Goal: Information Seeking & Learning: Learn about a topic

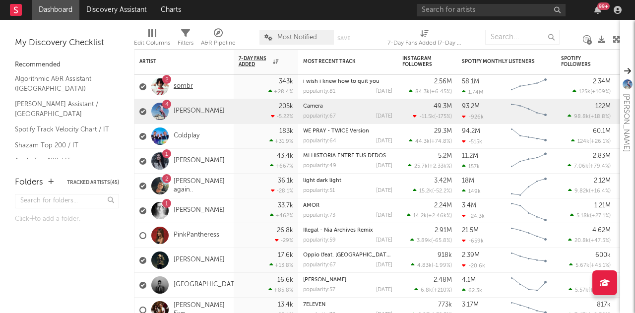
click at [182, 87] on link "sombr" at bounding box center [183, 86] width 19 height 8
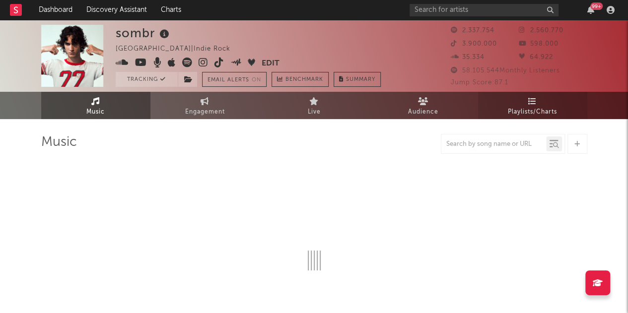
click at [517, 116] on span "Playlists/Charts" at bounding box center [532, 112] width 49 height 12
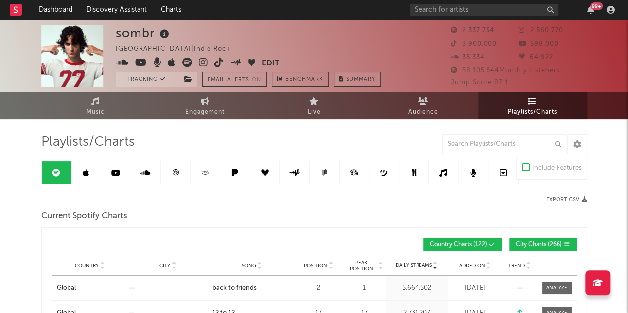
drag, startPoint x: 578, startPoint y: 1, endPoint x: 347, endPoint y: 77, distance: 244.0
click at [347, 77] on button "Summary" at bounding box center [357, 79] width 47 height 15
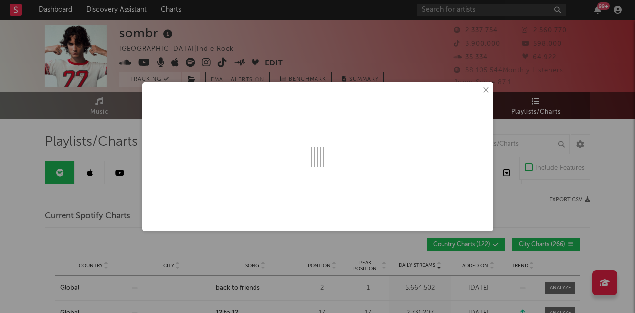
click at [486, 85] on button "×" at bounding box center [485, 90] width 11 height 11
